Goal: Book appointment/travel/reservation

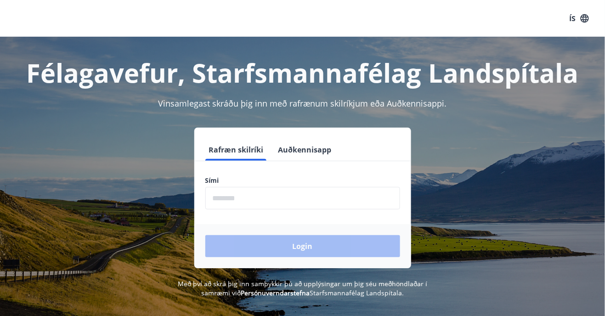
click at [318, 243] on div "Login" at bounding box center [302, 246] width 217 height 44
click at [245, 177] on label "Sími" at bounding box center [302, 180] width 195 height 9
click at [223, 201] on input "phone" at bounding box center [302, 198] width 195 height 23
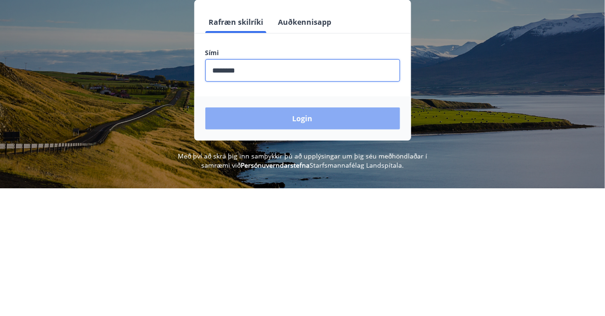
type input "********"
click at [306, 245] on button "Login" at bounding box center [302, 246] width 195 height 22
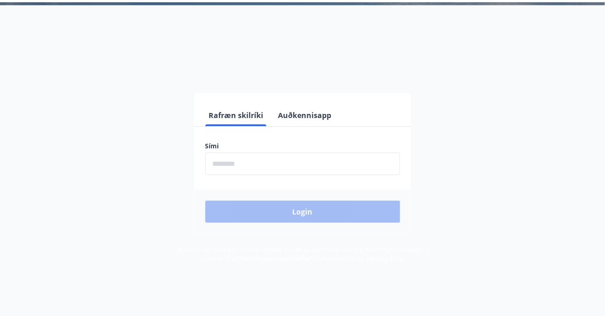
scroll to position [35, 0]
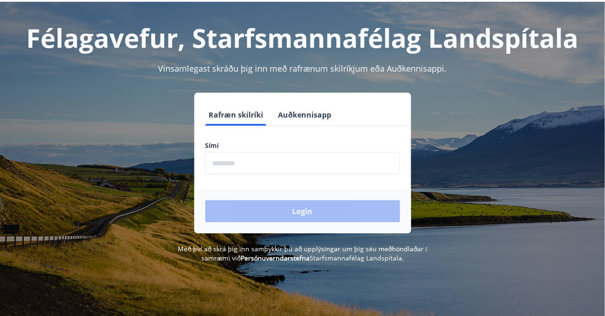
click at [314, 221] on div "Login" at bounding box center [302, 211] width 217 height 44
click at [208, 165] on input "phone" at bounding box center [302, 163] width 195 height 23
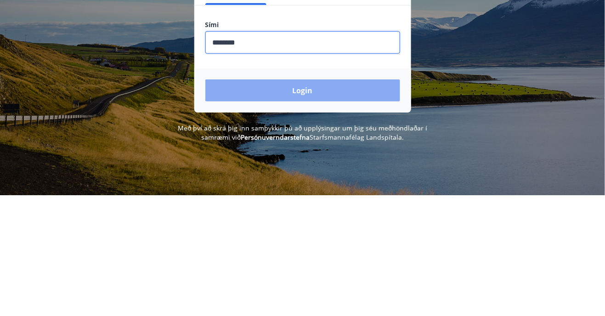
type input "********"
click at [311, 217] on button "Login" at bounding box center [302, 211] width 195 height 22
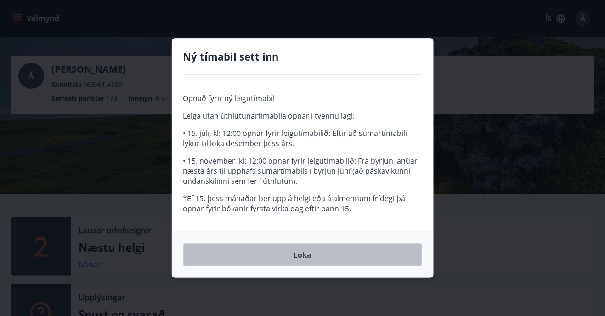
click at [334, 262] on button "Loka" at bounding box center [302, 255] width 239 height 23
click at [335, 261] on div "Nánar" at bounding box center [333, 264] width 508 height 11
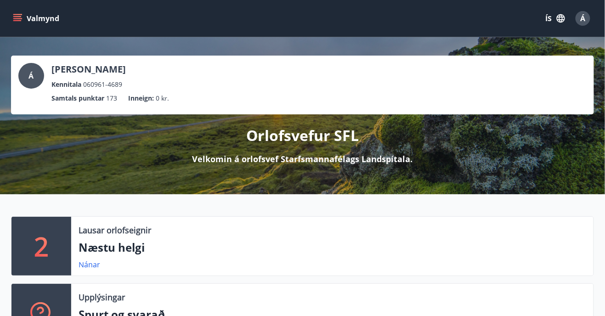
click at [373, 249] on p "Næstu helgi" at bounding box center [333, 248] width 508 height 16
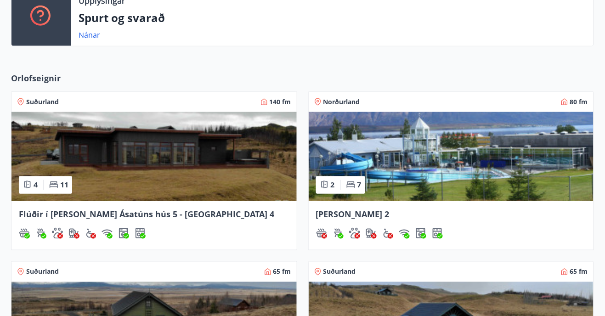
scroll to position [296, 0]
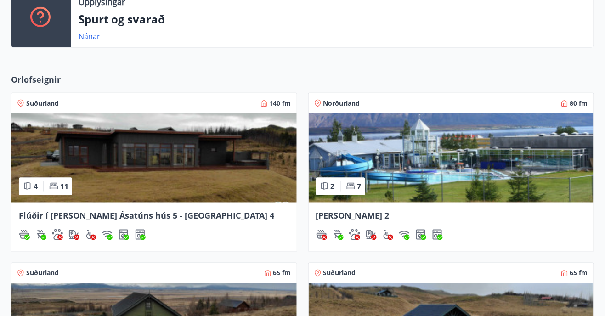
click at [452, 172] on img at bounding box center [451, 158] width 285 height 89
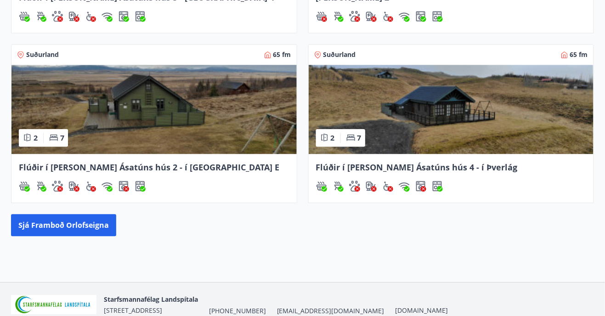
scroll to position [527, 0]
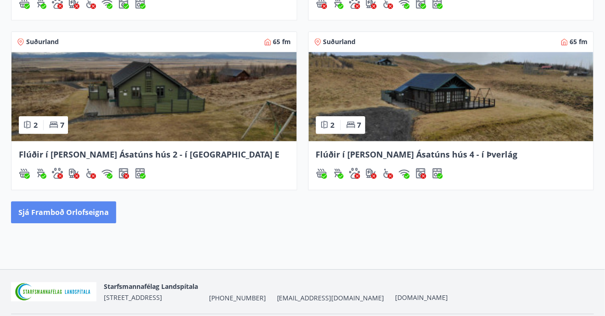
click at [80, 209] on button "Sjá framboð orlofseigna" at bounding box center [63, 212] width 105 height 22
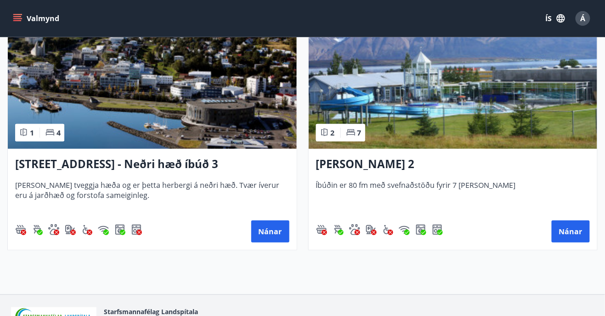
scroll to position [1961, 0]
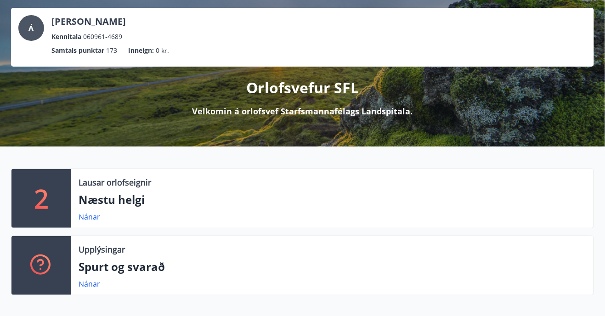
scroll to position [60, 0]
